Goal: Task Accomplishment & Management: Manage account settings

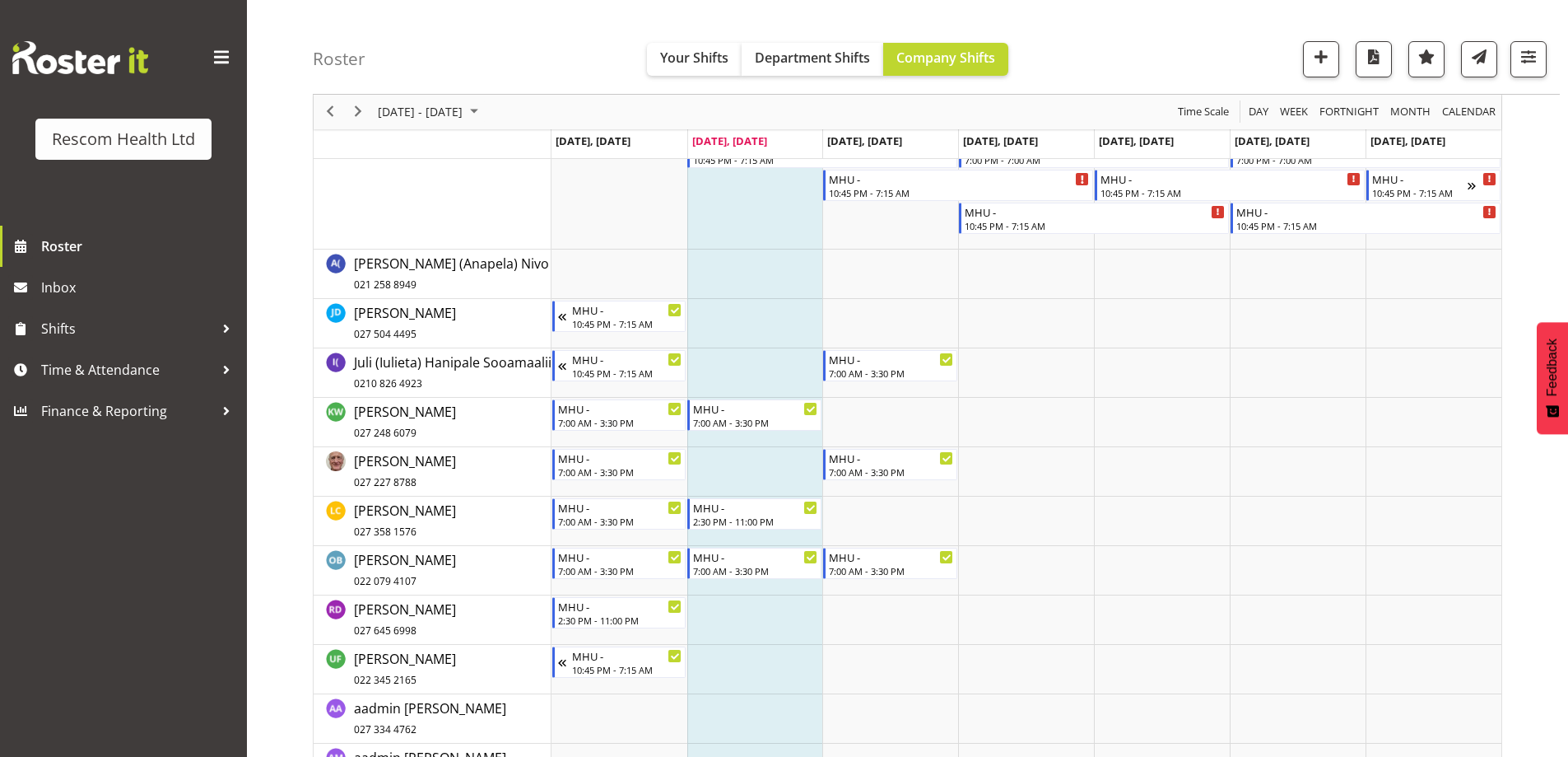
scroll to position [247, 0]
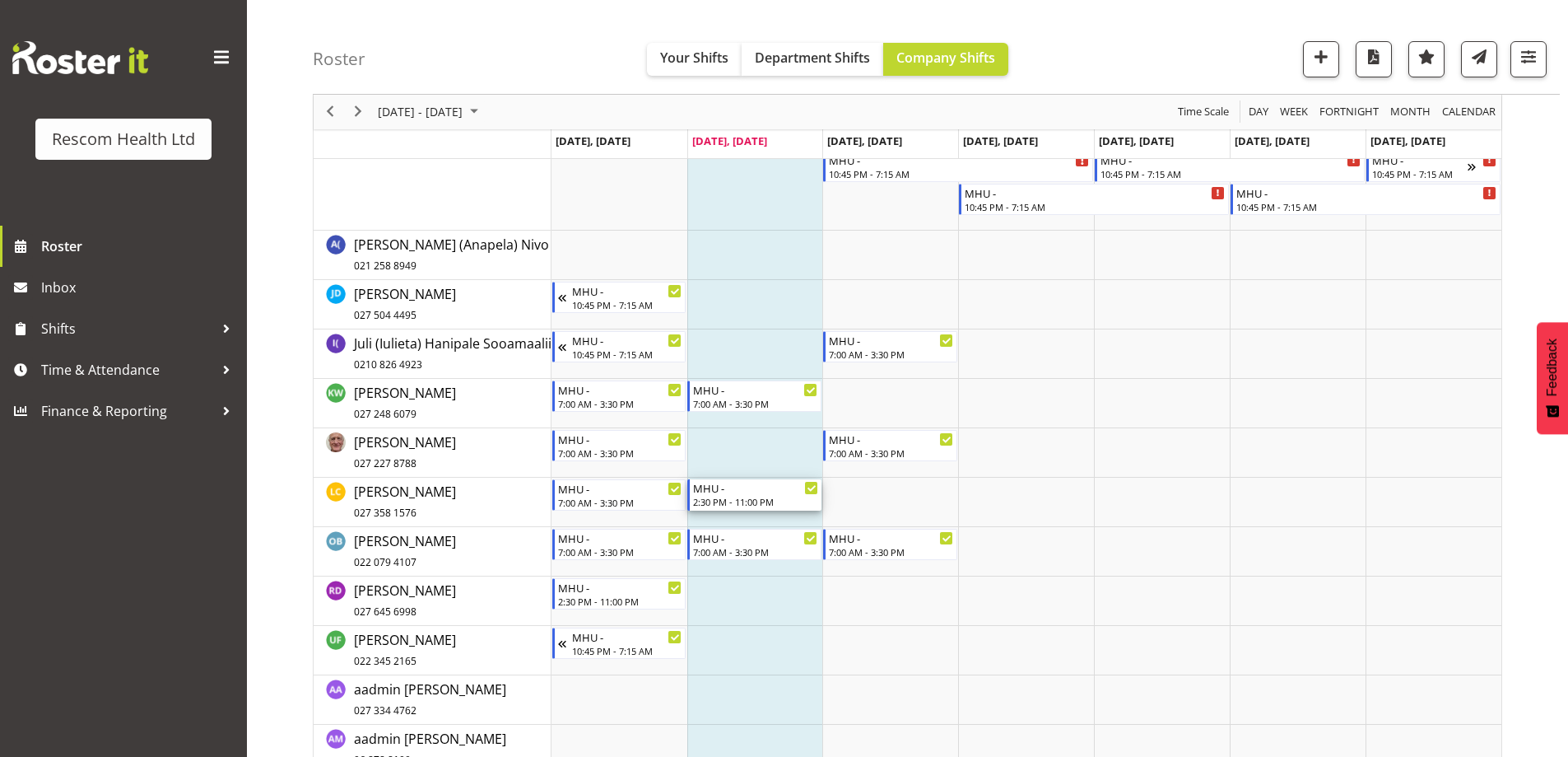
click at [736, 500] on div "2:30 PM - 11:00 PM" at bounding box center [756, 501] width 126 height 13
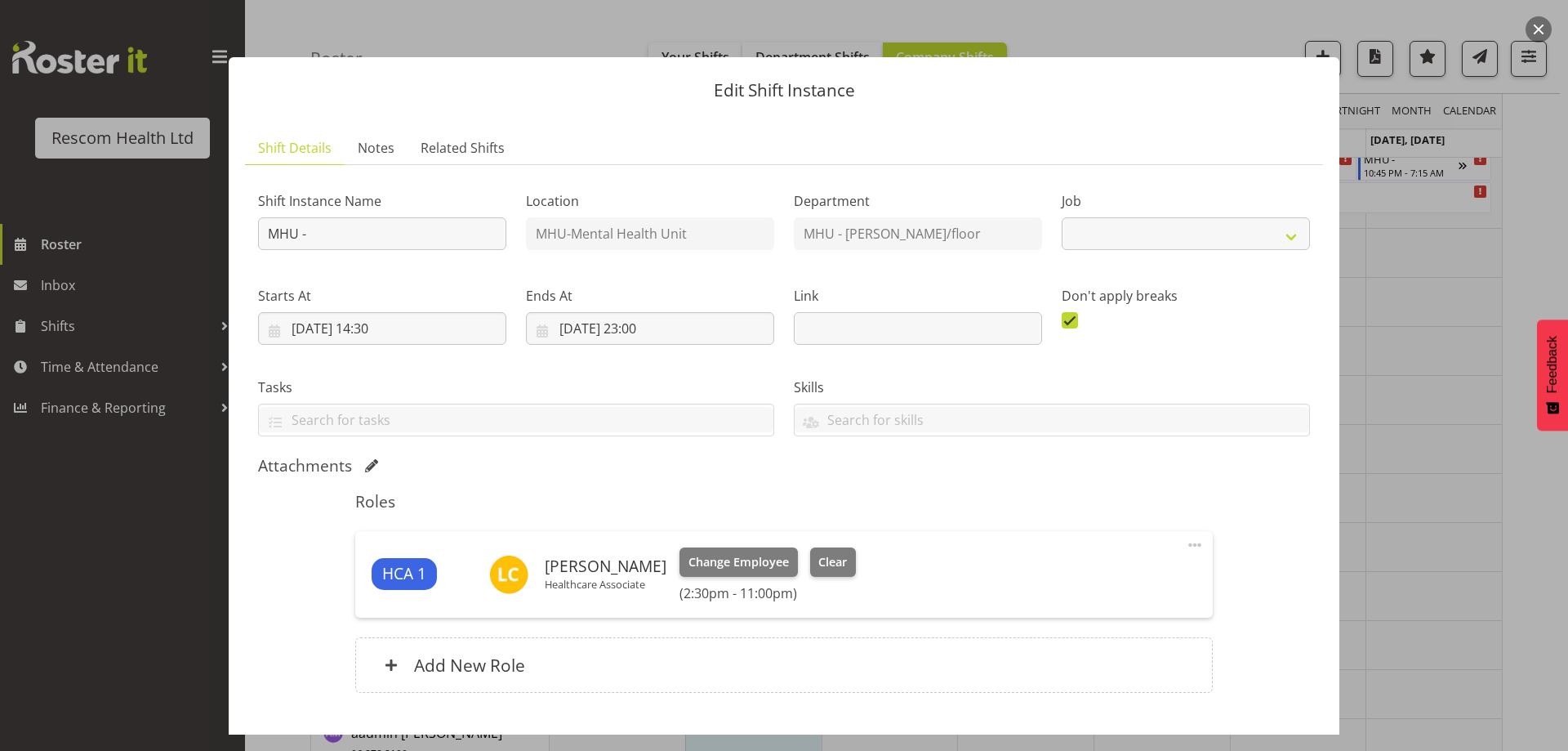
select select "4188"
click at [496, 655] on h6 "Add New Role" at bounding box center [469, 664] width 111 height 21
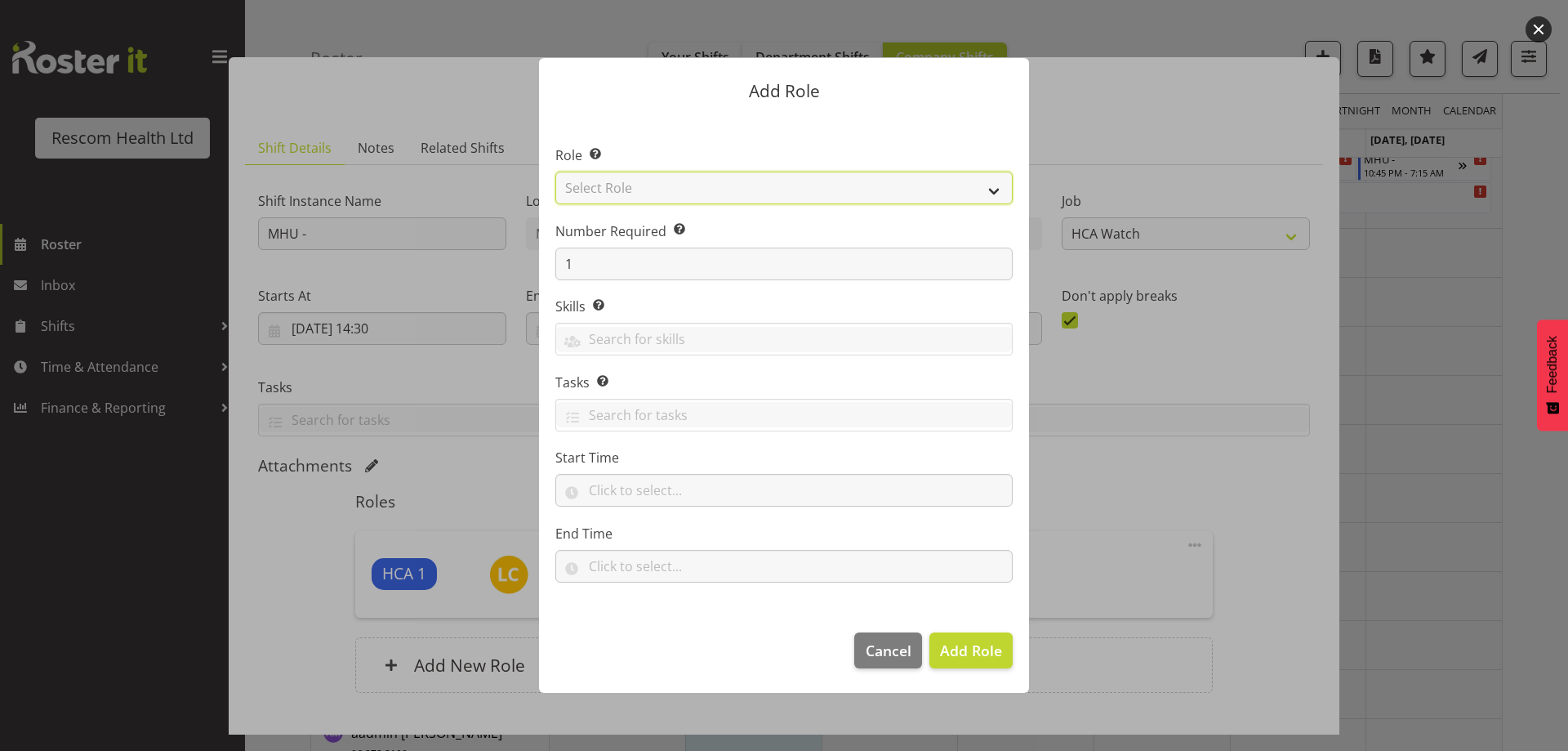
click at [641, 178] on select "Select Role HCA" at bounding box center [783, 188] width 457 height 33
select select "1100"
click at [555, 171] on select "Select Role HCA" at bounding box center [783, 188] width 457 height 33
drag, startPoint x: 964, startPoint y: 658, endPoint x: 800, endPoint y: 670, distance: 164.4
click at [965, 658] on span "Add Role" at bounding box center [972, 649] width 62 height 19
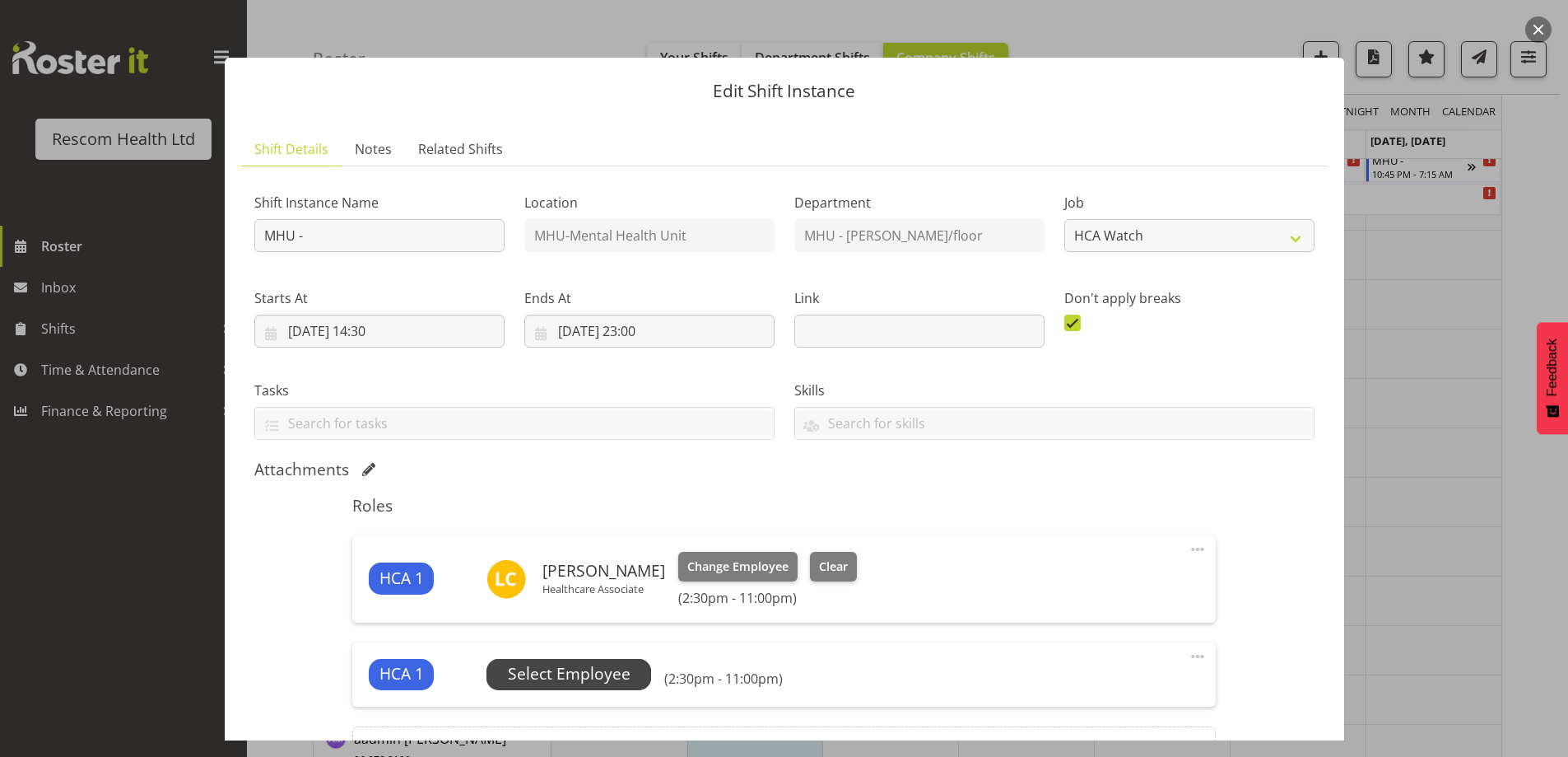
click at [613, 667] on span "Select Employee" at bounding box center [569, 674] width 123 height 24
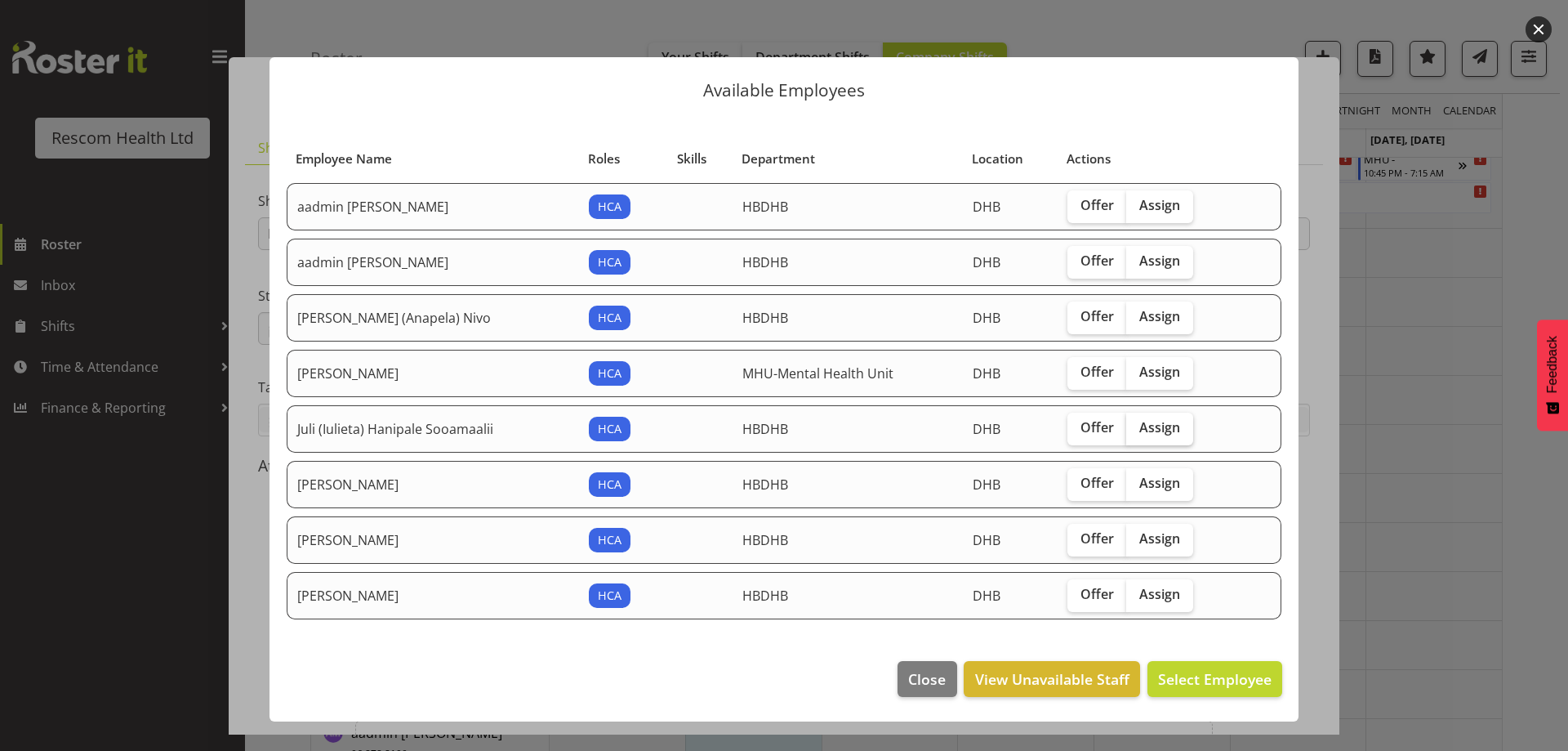
click at [1170, 427] on span "Assign" at bounding box center [1160, 428] width 41 height 16
click at [1137, 427] on input "Assign" at bounding box center [1132, 428] width 11 height 11
checkbox input "true"
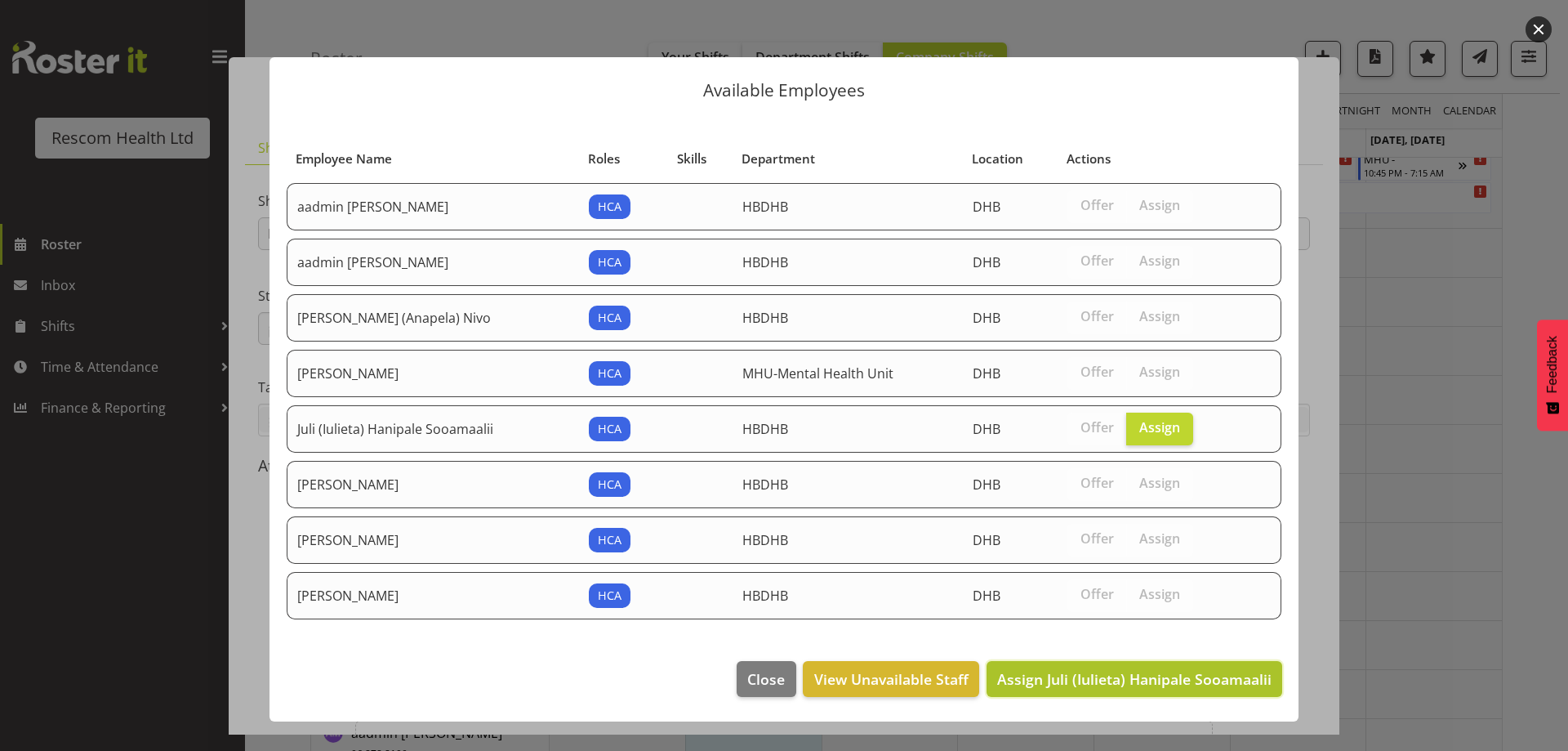
click at [1198, 681] on span "Assign Juli (Iulieta) Hanipale Sooamaalii" at bounding box center [1135, 678] width 275 height 19
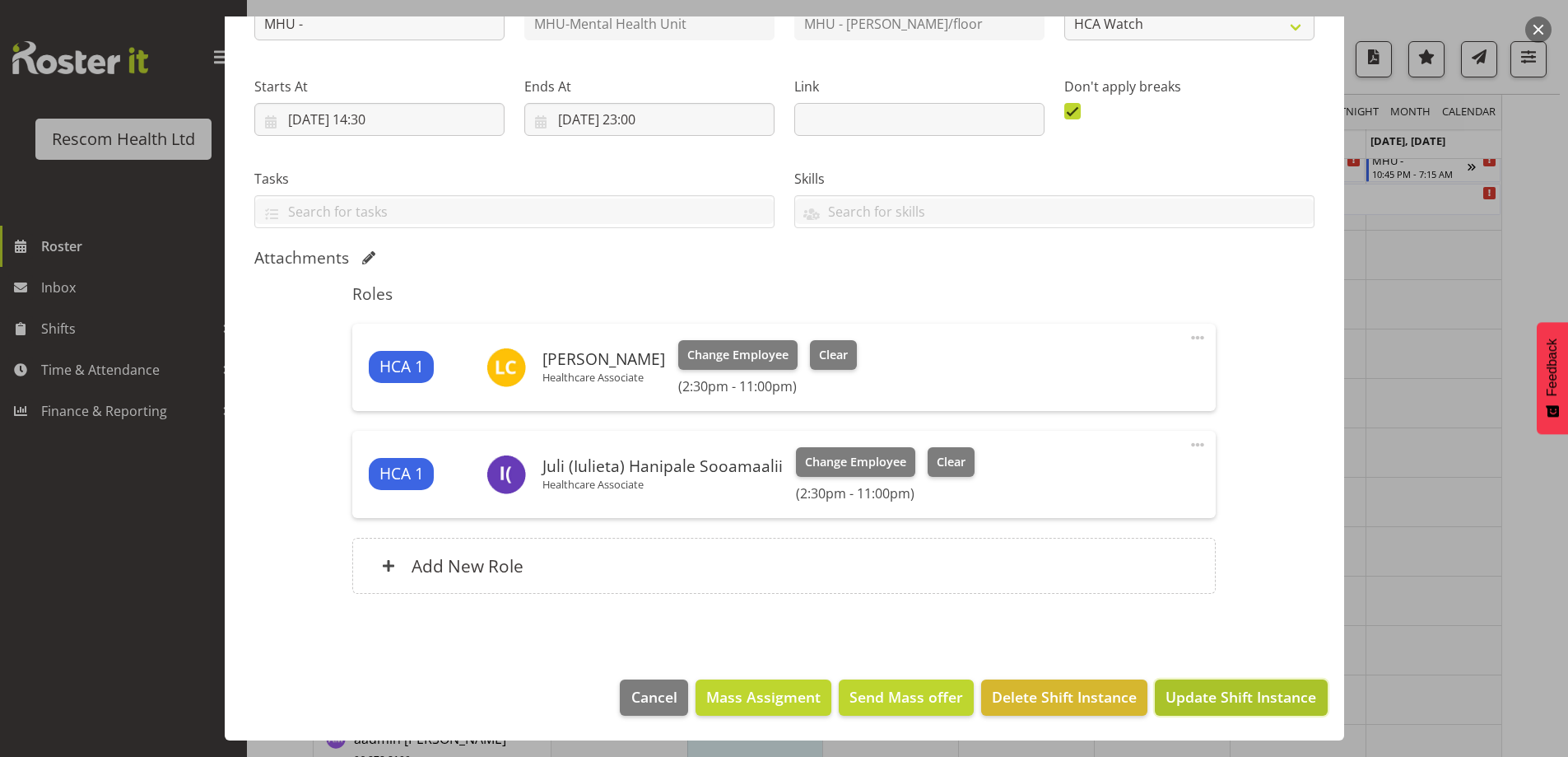
click at [1221, 703] on span "Update Shift Instance" at bounding box center [1240, 696] width 150 height 21
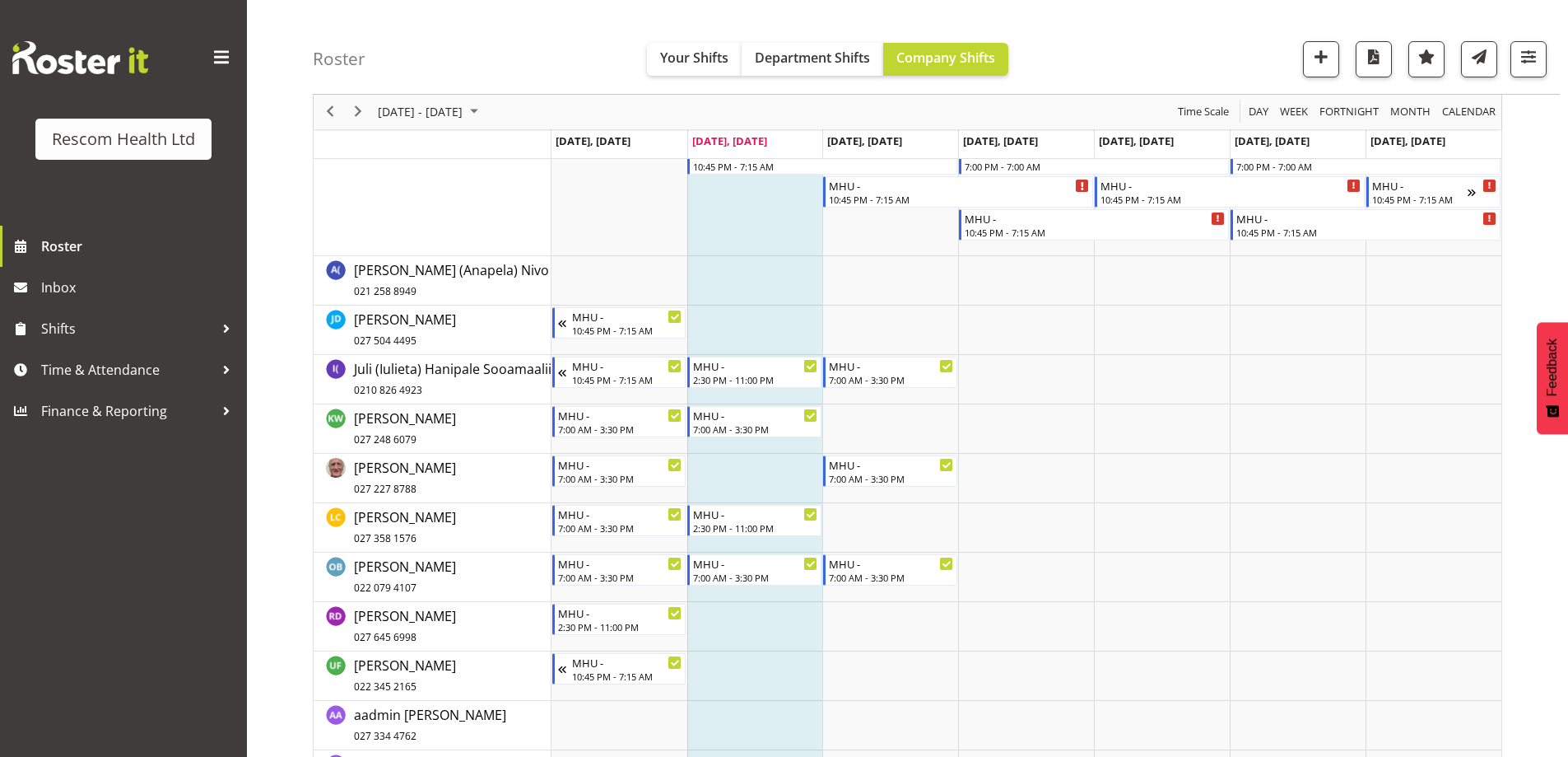
scroll to position [262, 0]
